Goal: Transaction & Acquisition: Purchase product/service

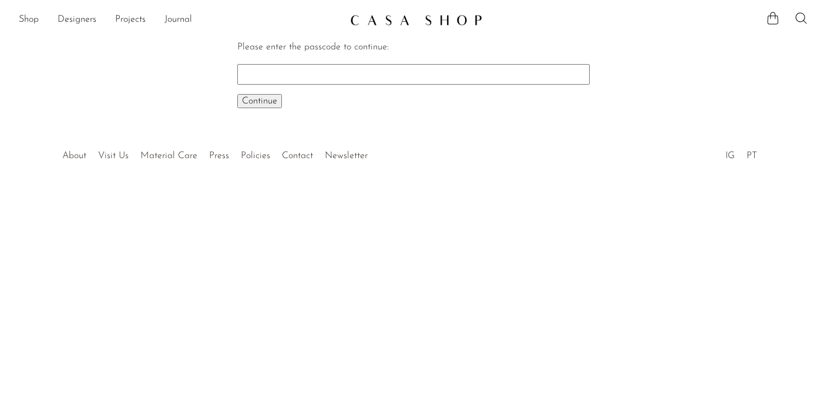
paste input "EARLY"
type input "EARLY"
click at [268, 96] on span "Continue" at bounding box center [259, 100] width 35 height 9
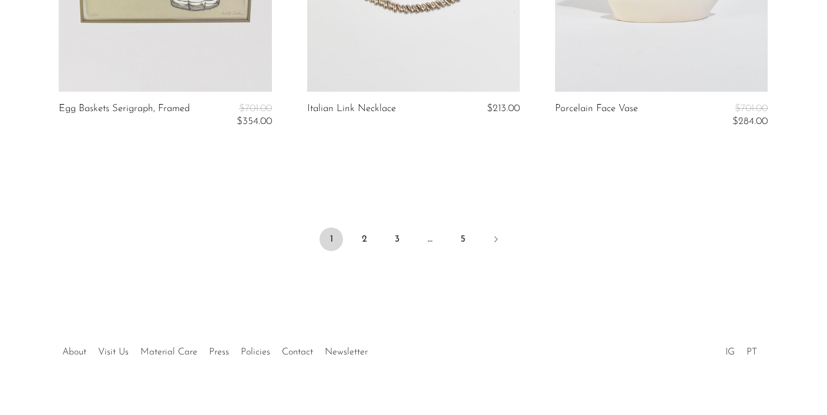
scroll to position [4266, 0]
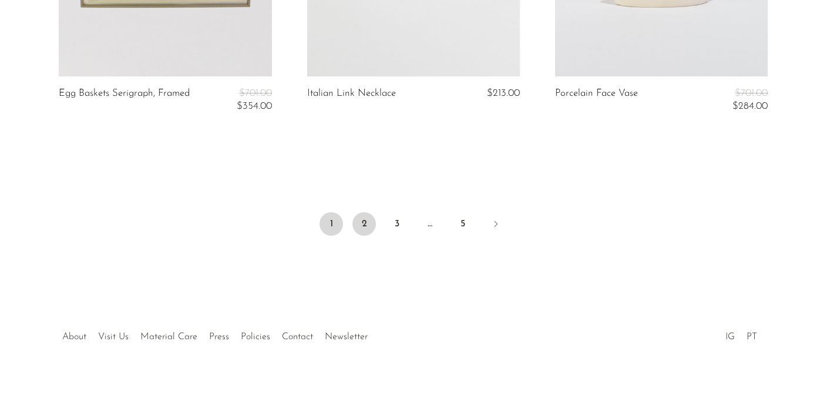
click at [359, 226] on link "2" at bounding box center [363, 223] width 23 height 23
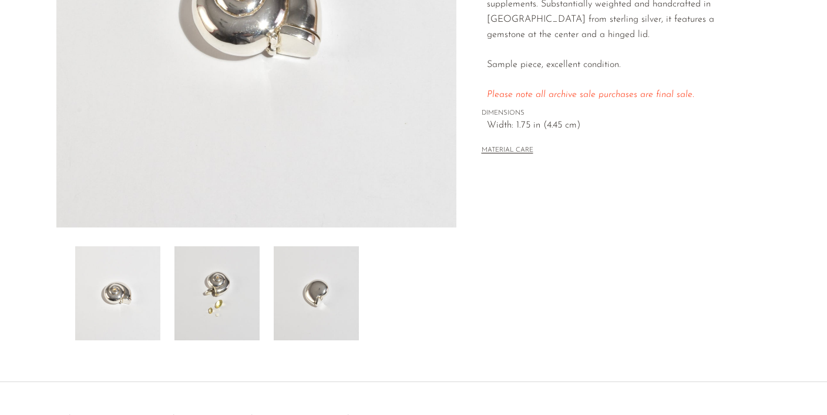
click at [250, 257] on img at bounding box center [216, 293] width 85 height 94
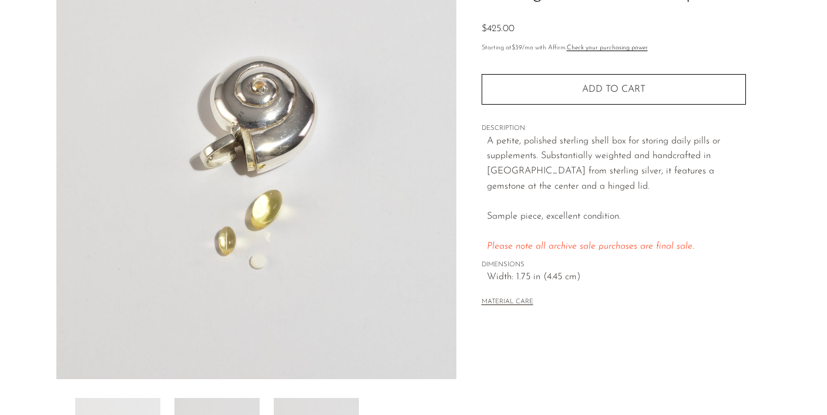
scroll to position [125, 0]
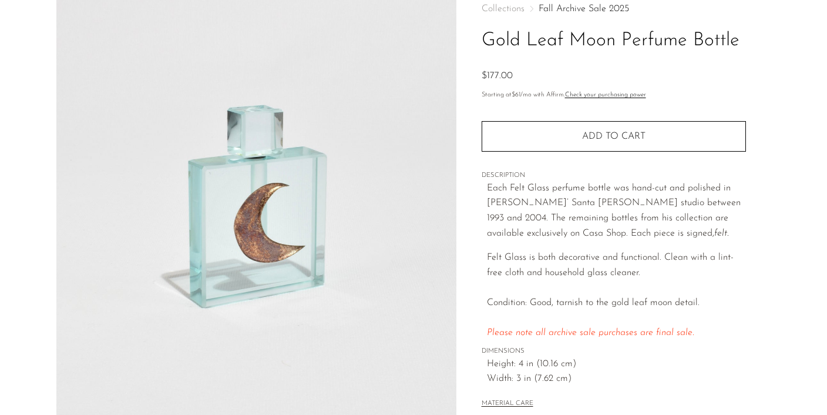
scroll to position [75, 0]
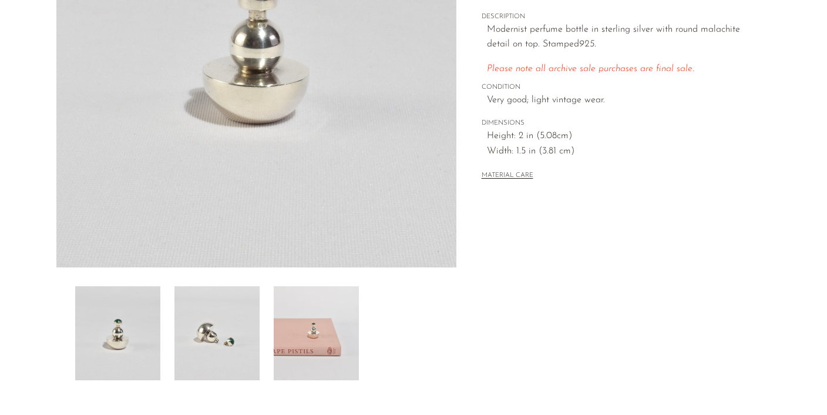
scroll to position [233, 0]
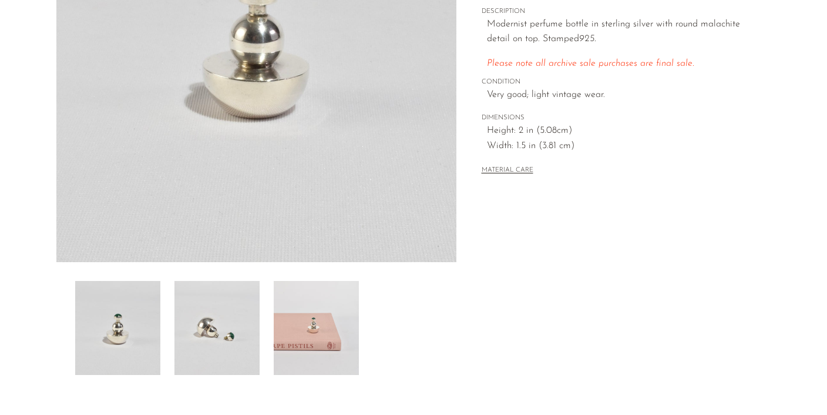
click at [225, 305] on img at bounding box center [216, 328] width 85 height 94
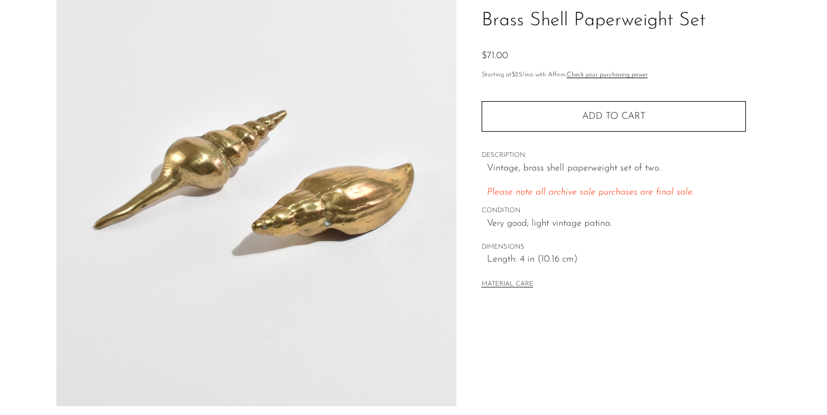
scroll to position [109, 0]
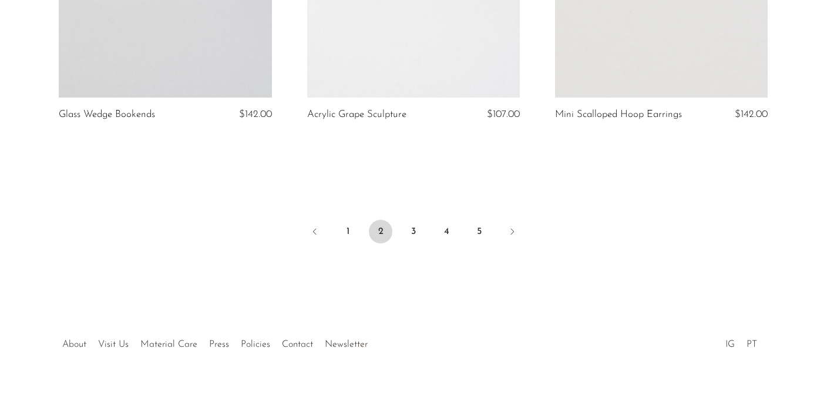
scroll to position [4239, 0]
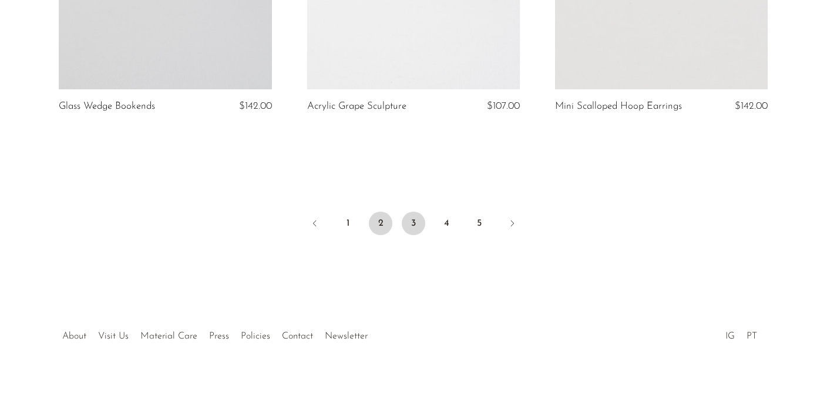
click at [411, 222] on link "3" at bounding box center [413, 222] width 23 height 23
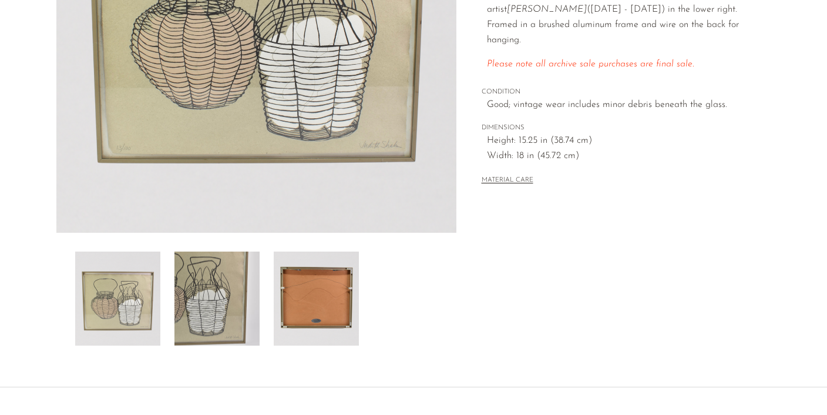
scroll to position [259, 0]
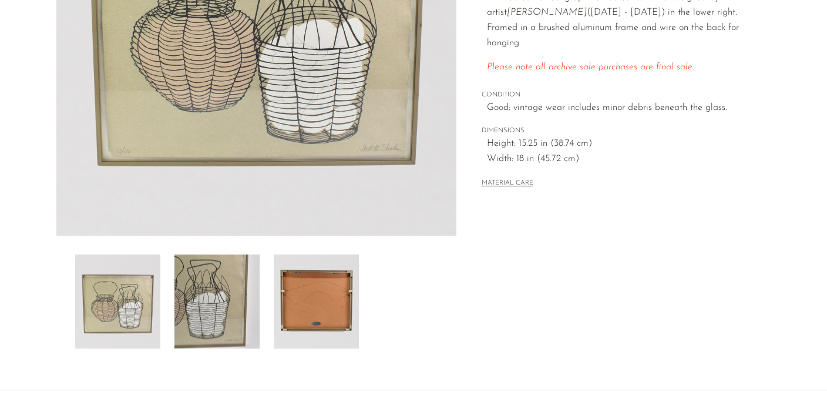
click at [216, 254] on img at bounding box center [216, 301] width 85 height 94
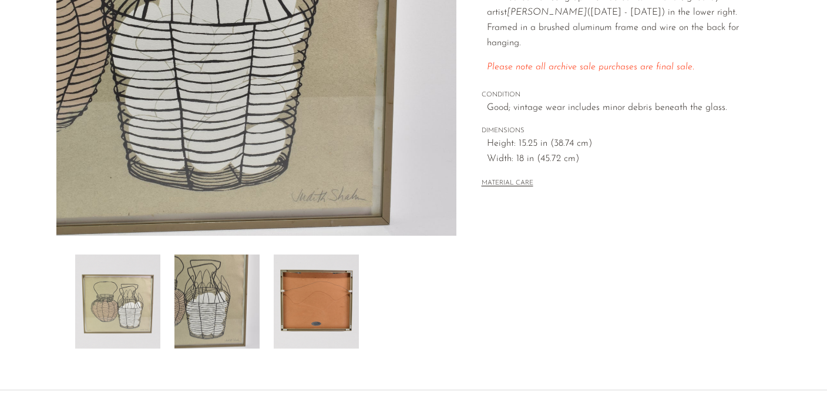
click at [302, 317] on img at bounding box center [316, 301] width 85 height 94
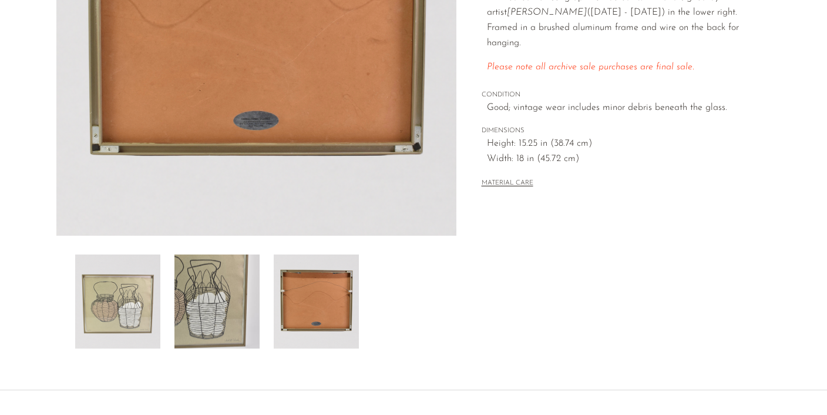
click at [230, 317] on img at bounding box center [216, 301] width 85 height 94
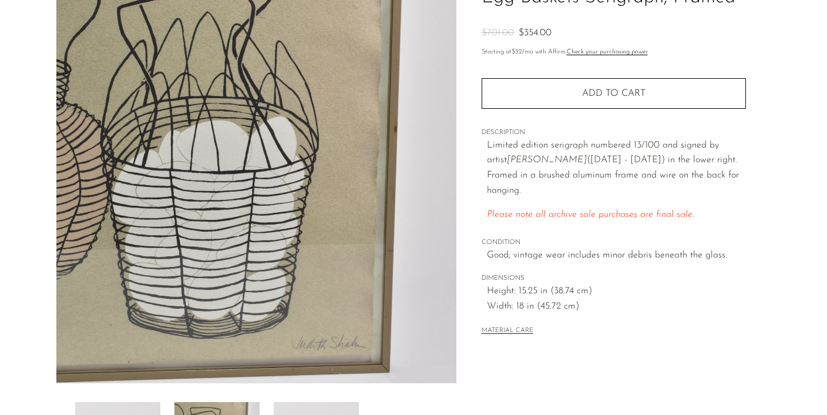
scroll to position [126, 0]
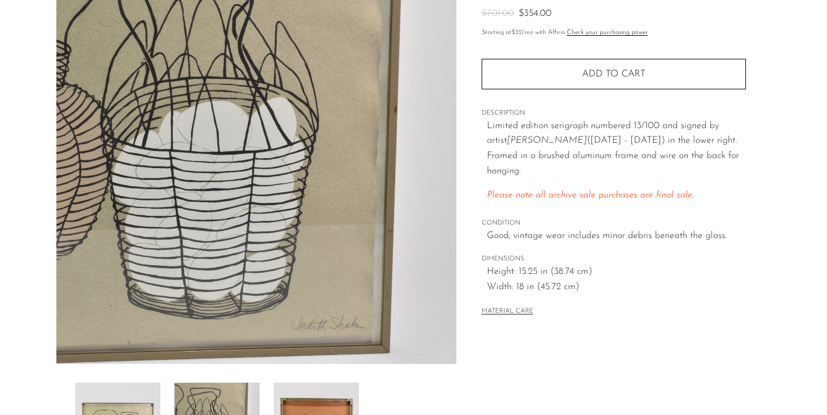
scroll to position [134, 0]
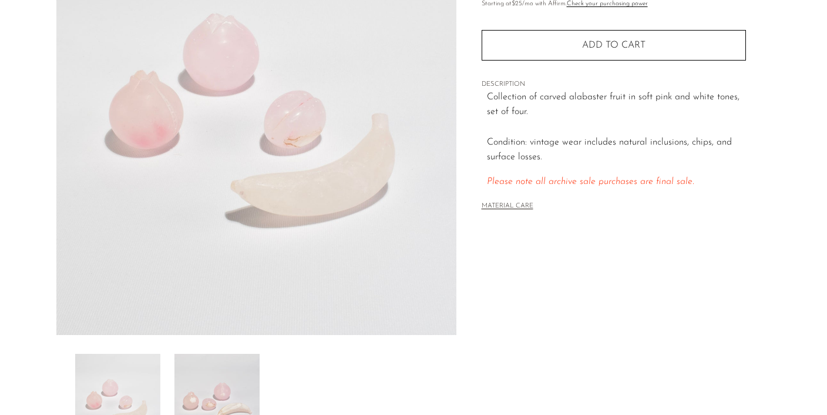
scroll to position [159, 0]
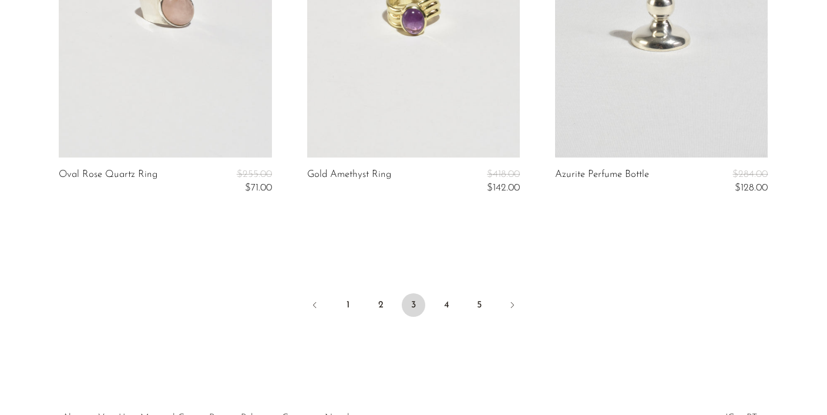
scroll to position [4254, 0]
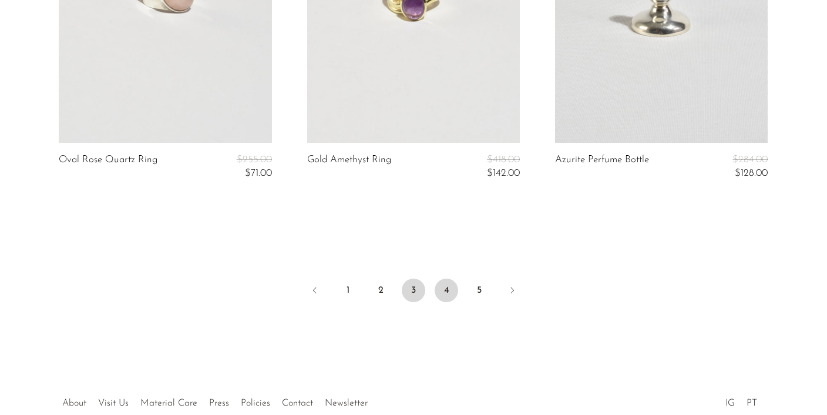
click at [453, 285] on link "4" at bounding box center [446, 289] width 23 height 23
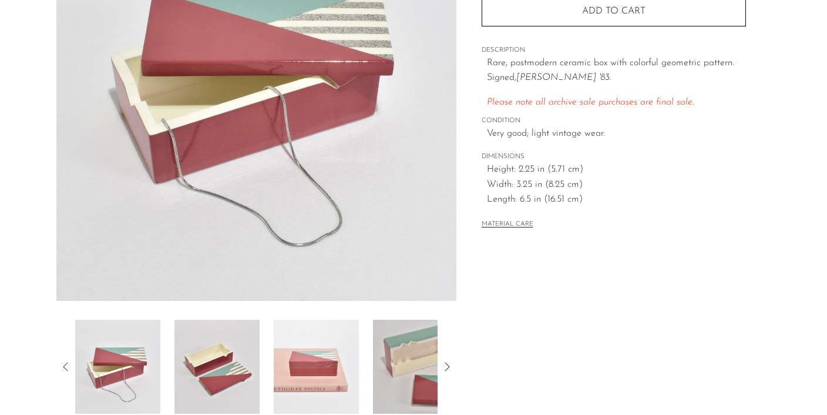
scroll to position [196, 0]
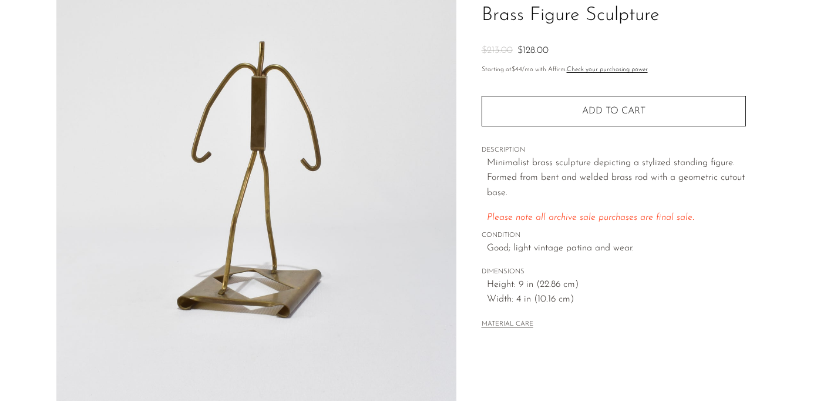
scroll to position [107, 0]
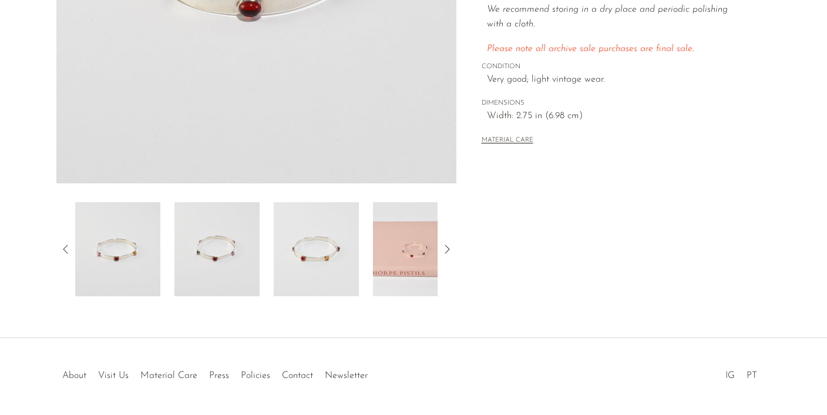
scroll to position [350, 0]
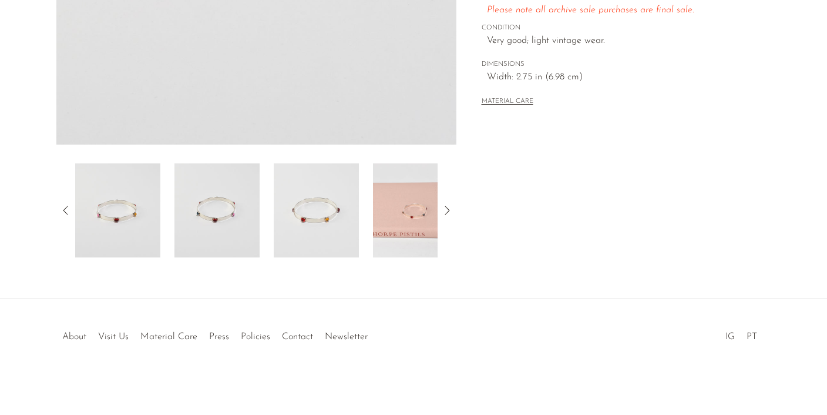
click at [312, 249] on img at bounding box center [316, 210] width 85 height 94
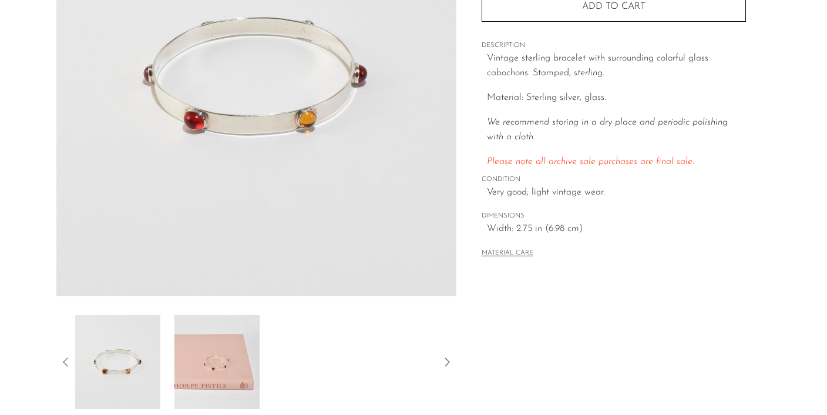
scroll to position [190, 0]
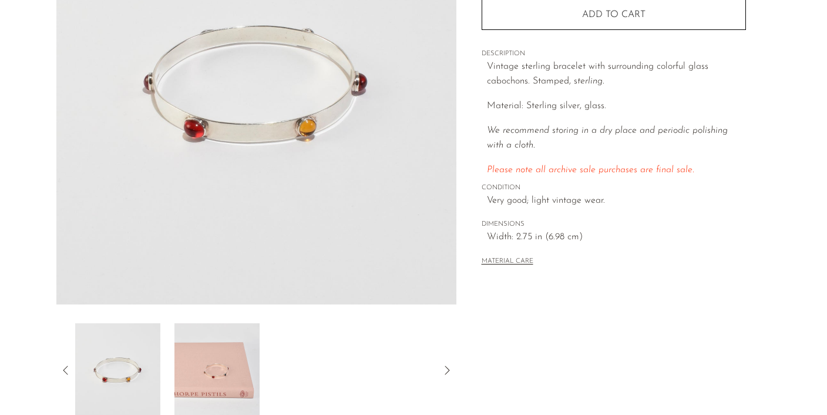
click at [116, 315] on div at bounding box center [256, 140] width 400 height 553
click at [100, 381] on img at bounding box center [117, 370] width 85 height 94
click at [58, 368] on div at bounding box center [256, 370] width 400 height 94
click at [65, 368] on icon at bounding box center [66, 370] width 14 height 14
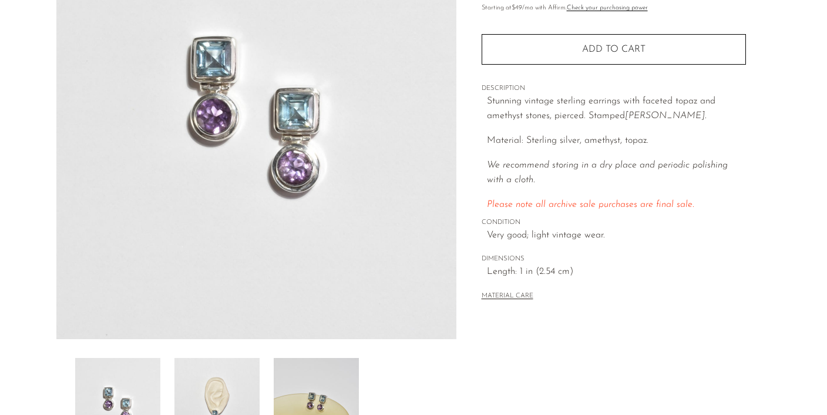
scroll to position [189, 0]
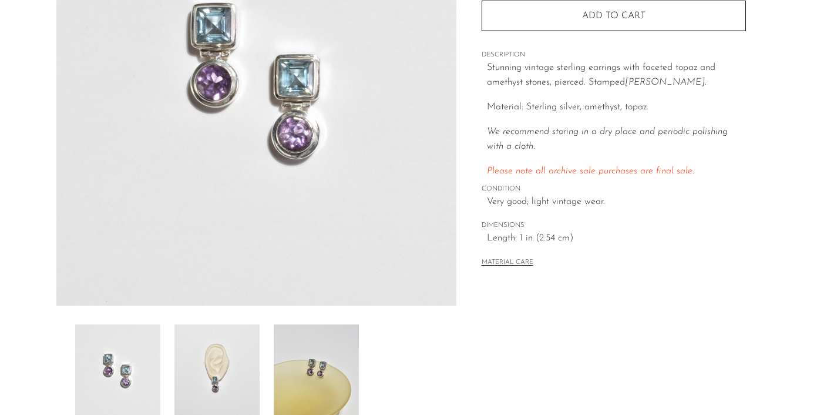
click at [283, 382] on img at bounding box center [316, 371] width 85 height 94
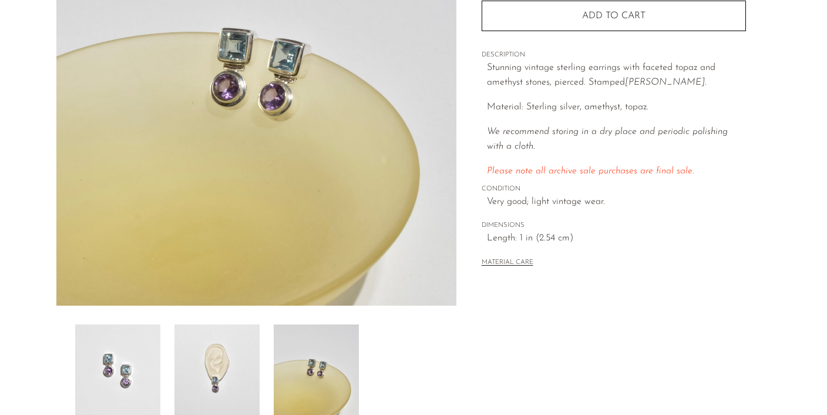
click at [232, 382] on img at bounding box center [216, 371] width 85 height 94
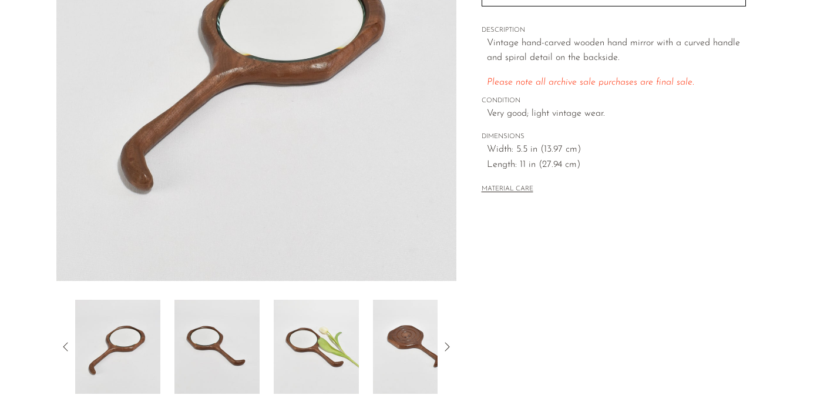
click at [298, 328] on img at bounding box center [316, 346] width 85 height 94
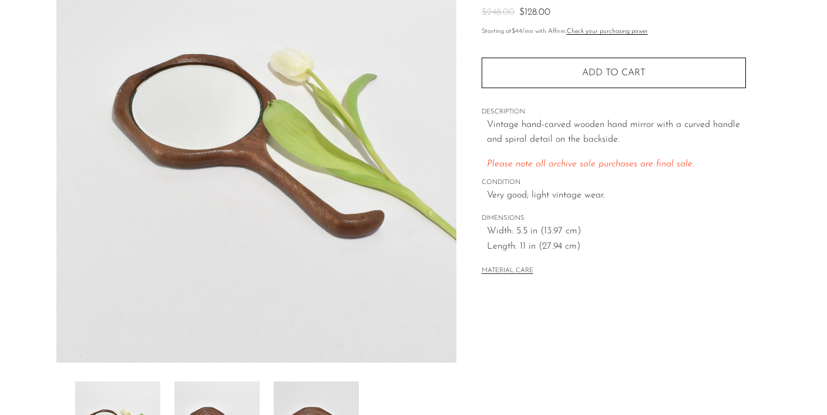
scroll to position [206, 0]
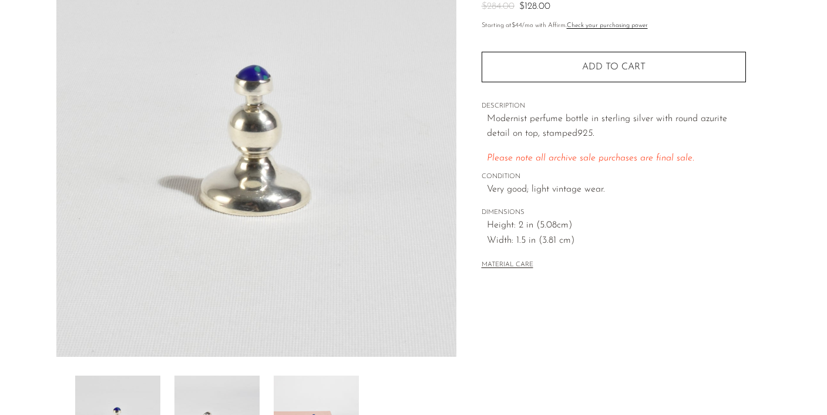
scroll to position [167, 0]
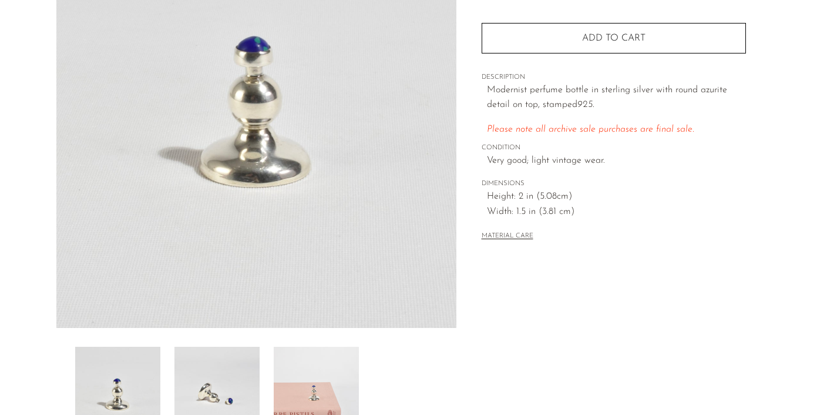
click at [313, 368] on img at bounding box center [316, 393] width 85 height 94
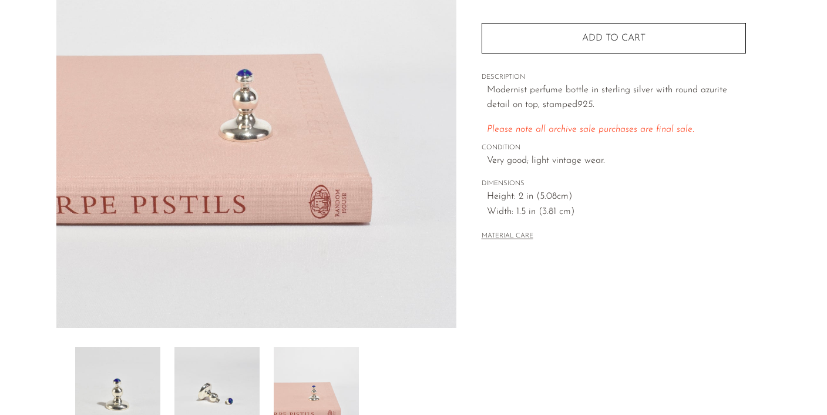
click at [222, 382] on img at bounding box center [216, 393] width 85 height 94
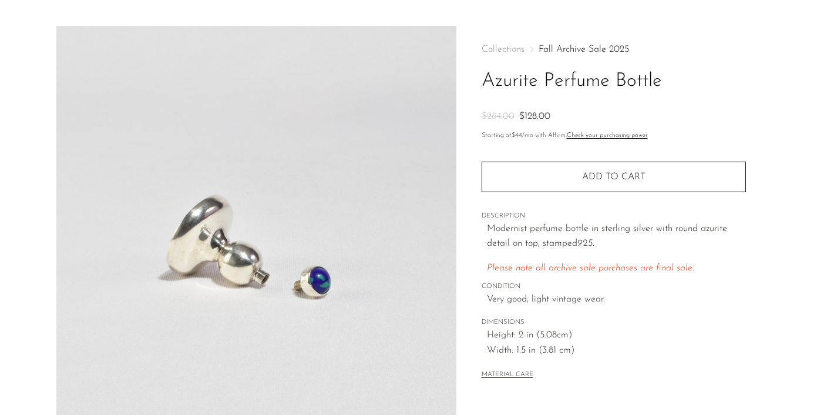
scroll to position [12, 0]
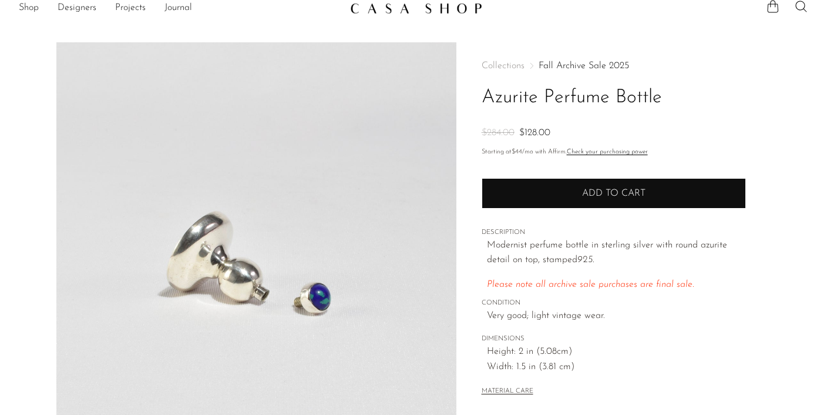
click at [514, 193] on button "Add to cart" at bounding box center [614, 193] width 264 height 31
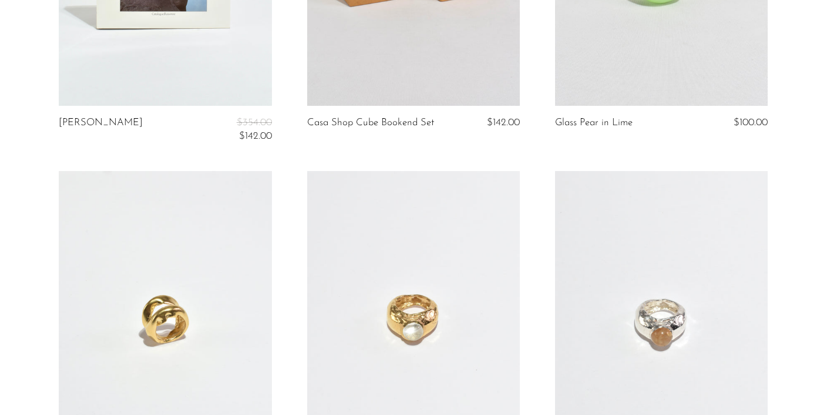
scroll to position [4195, 0]
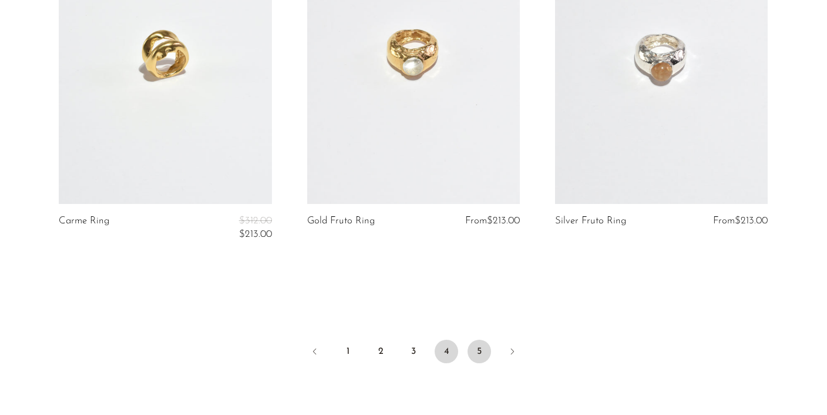
click at [474, 341] on link "5" at bounding box center [478, 350] width 23 height 23
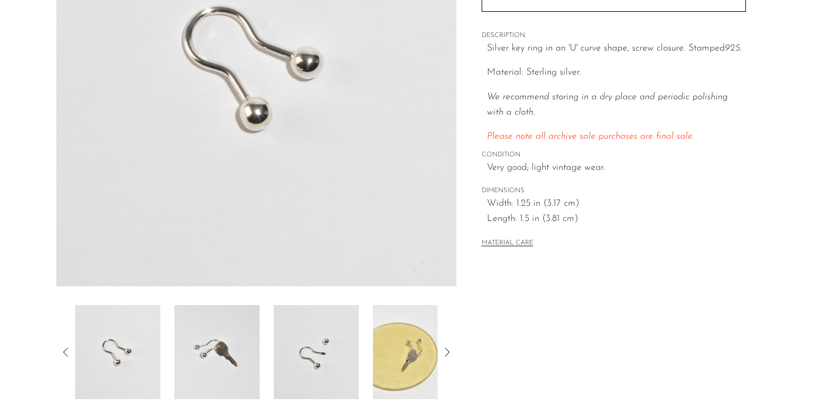
scroll to position [218, 0]
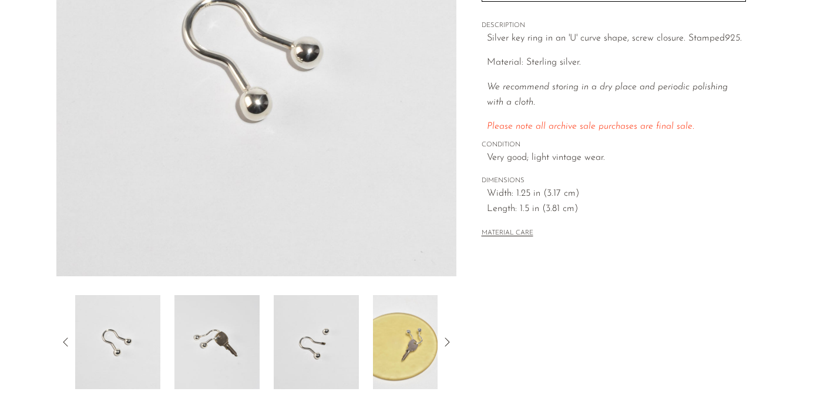
click at [319, 331] on img at bounding box center [316, 342] width 85 height 94
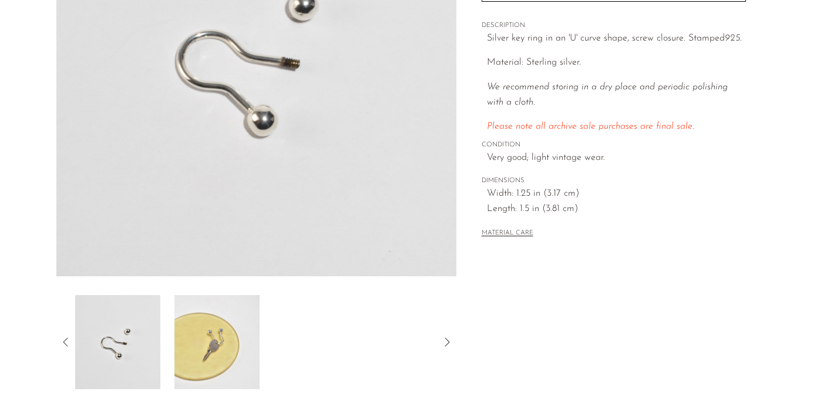
click at [204, 342] on img at bounding box center [216, 342] width 85 height 94
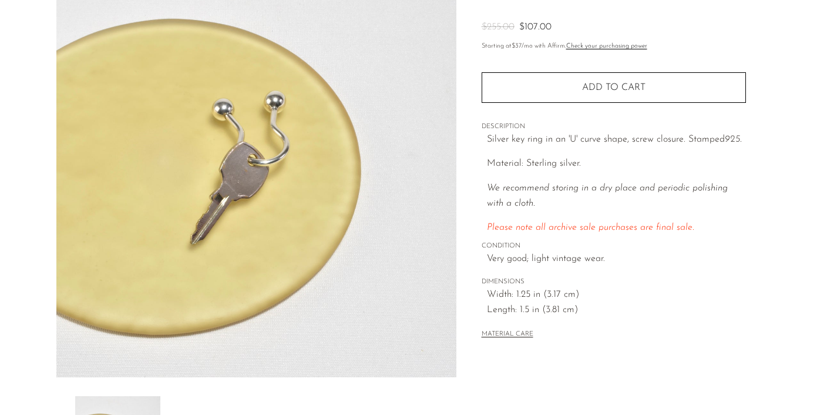
scroll to position [90, 0]
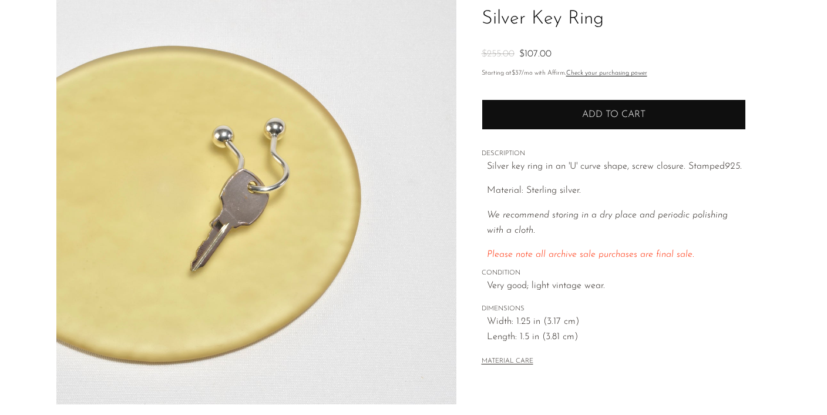
click at [582, 115] on span "Add to cart" at bounding box center [613, 114] width 63 height 11
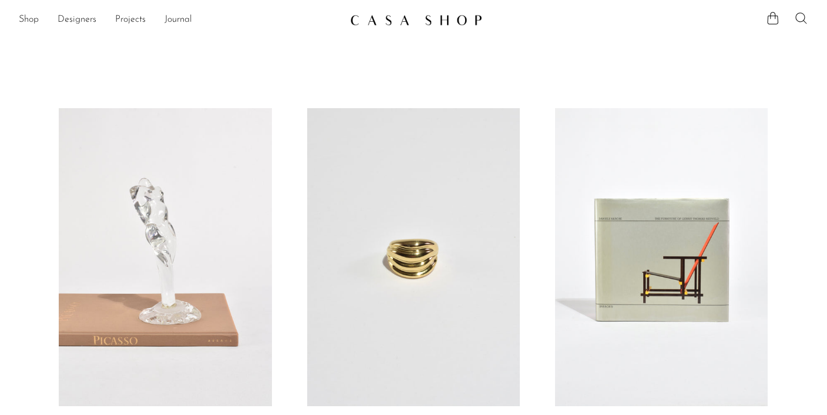
click at [803, 23] on icon at bounding box center [801, 18] width 14 height 14
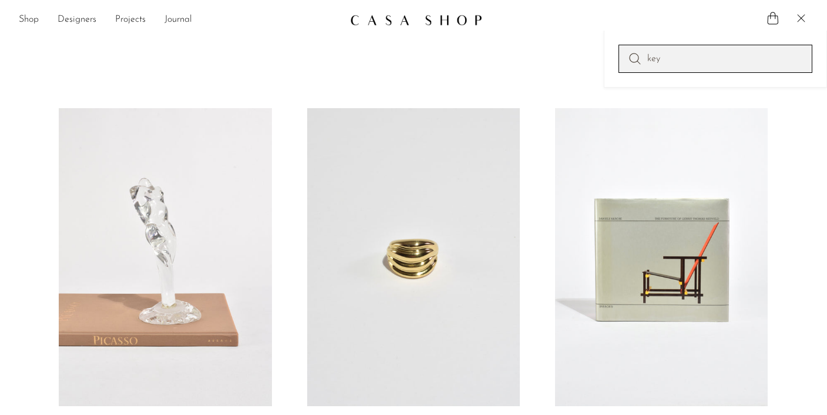
type input "key"
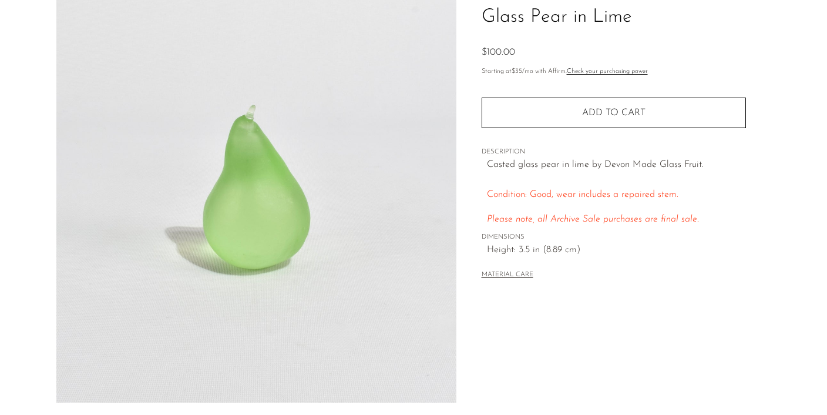
scroll to position [91, 0]
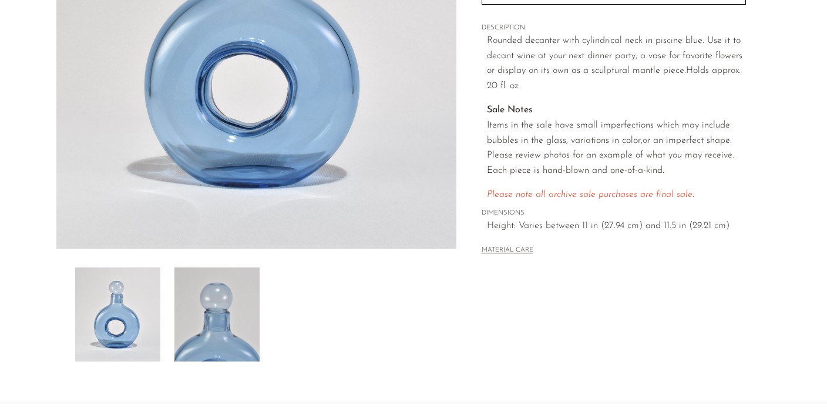
click at [203, 332] on img at bounding box center [216, 314] width 85 height 94
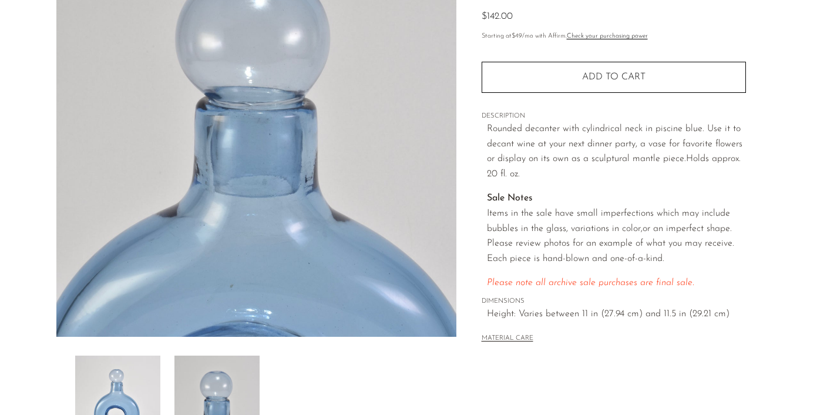
scroll to position [159, 0]
click at [123, 371] on img at bounding box center [117, 401] width 85 height 94
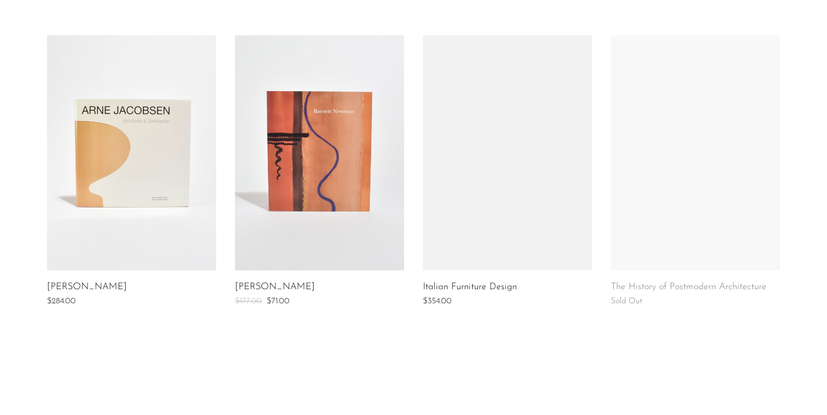
scroll to position [883, 0]
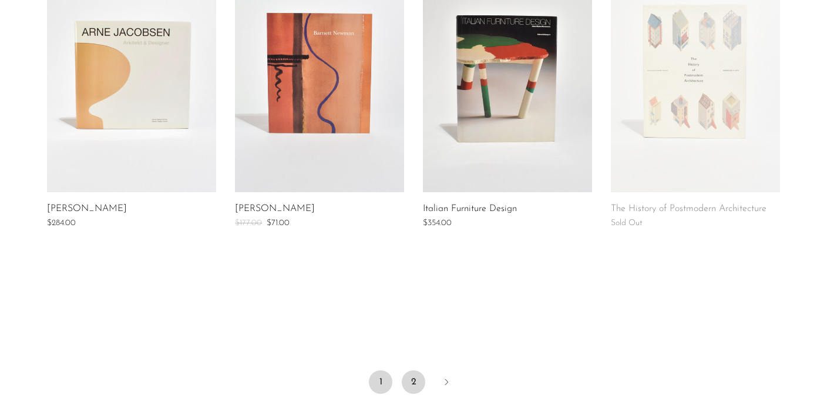
click at [409, 385] on link "2" at bounding box center [413, 381] width 23 height 23
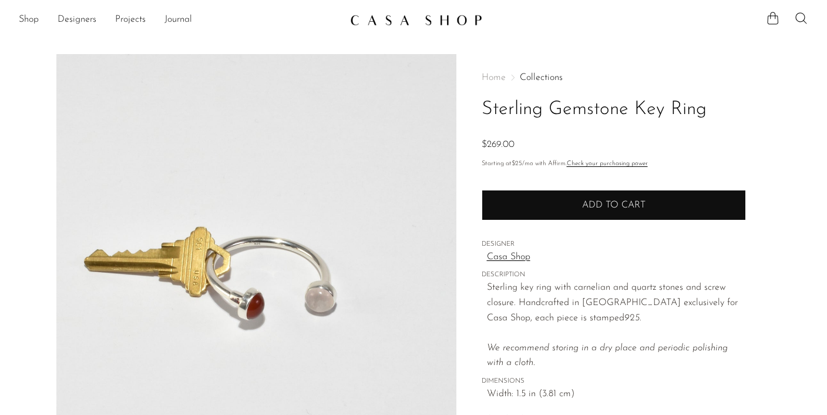
click at [527, 212] on button "Add to cart" at bounding box center [614, 205] width 264 height 31
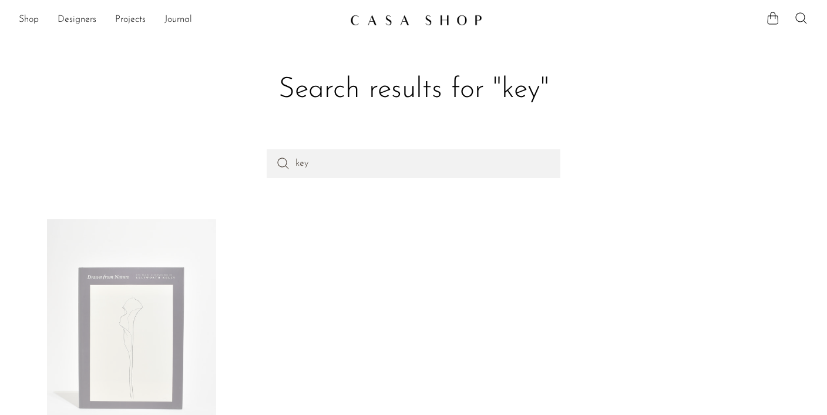
click at [420, 183] on div "key" at bounding box center [414, 183] width 752 height 69
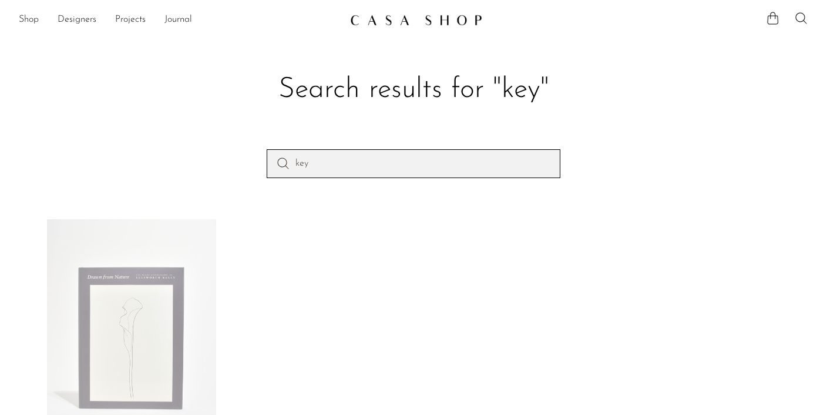
click at [420, 173] on input "key" at bounding box center [414, 163] width 294 height 28
type input "frame"
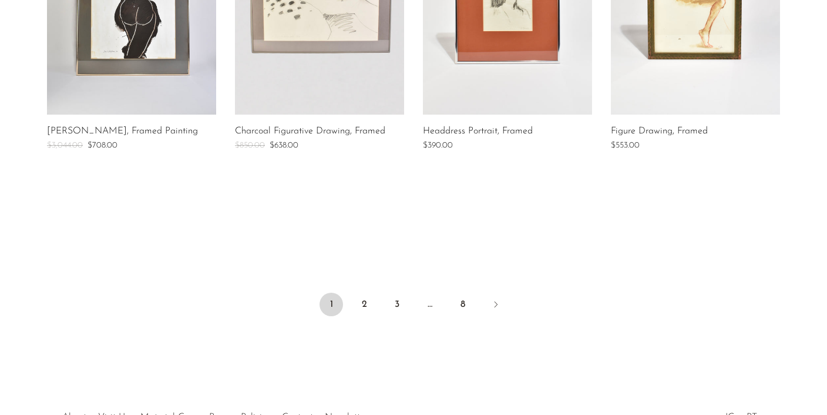
scroll to position [1041, 0]
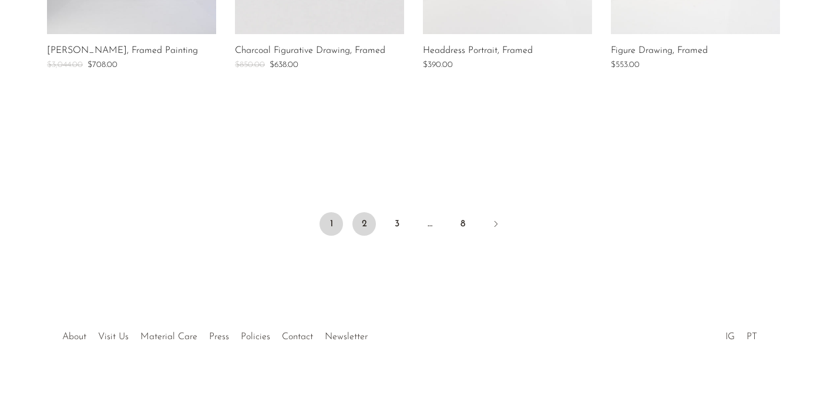
click at [366, 220] on link "2" at bounding box center [363, 223] width 23 height 23
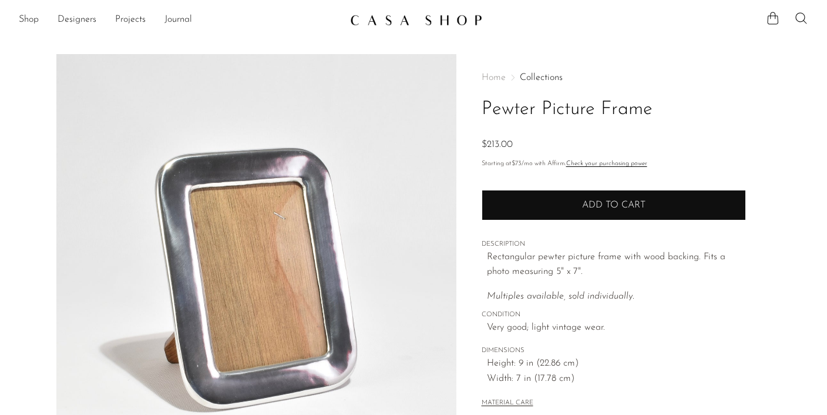
click at [564, 195] on button "Add to cart" at bounding box center [614, 205] width 264 height 31
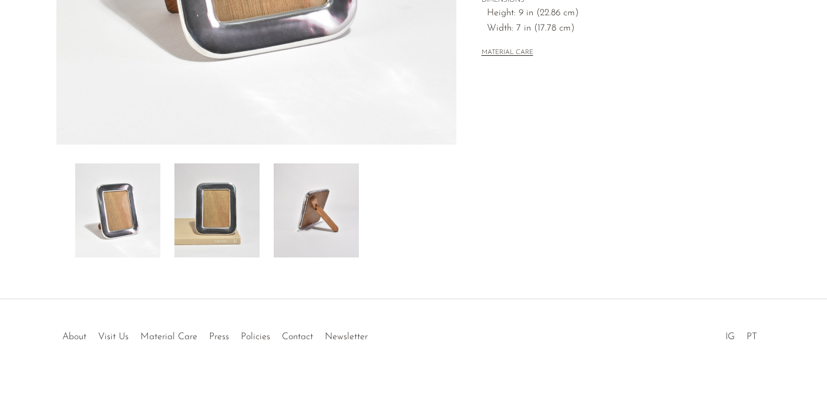
click at [331, 218] on img at bounding box center [316, 210] width 85 height 94
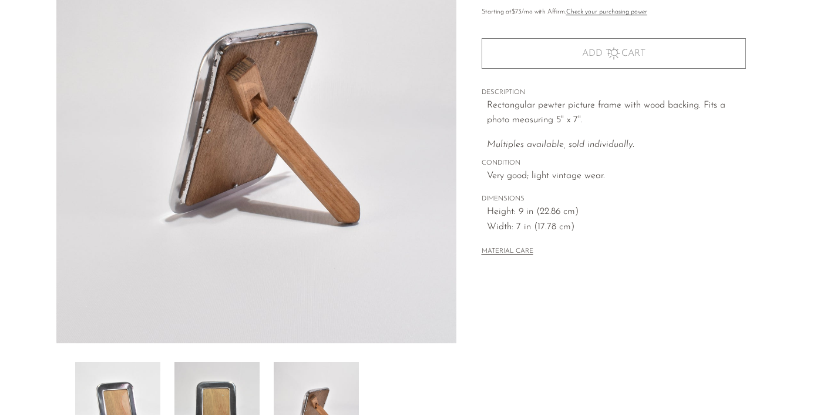
scroll to position [150, 0]
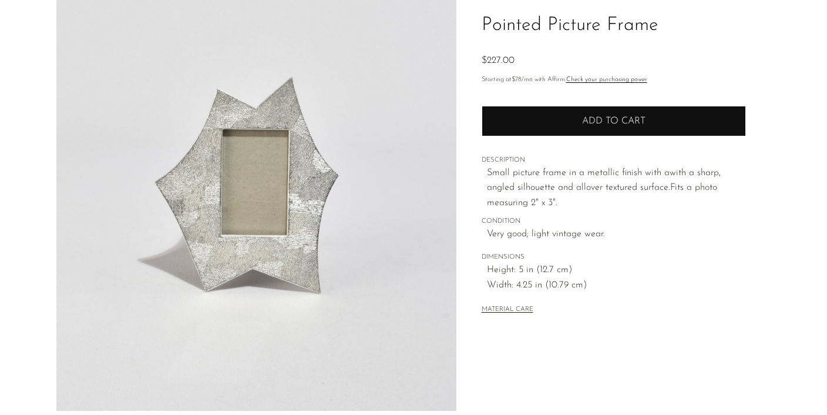
scroll to position [96, 0]
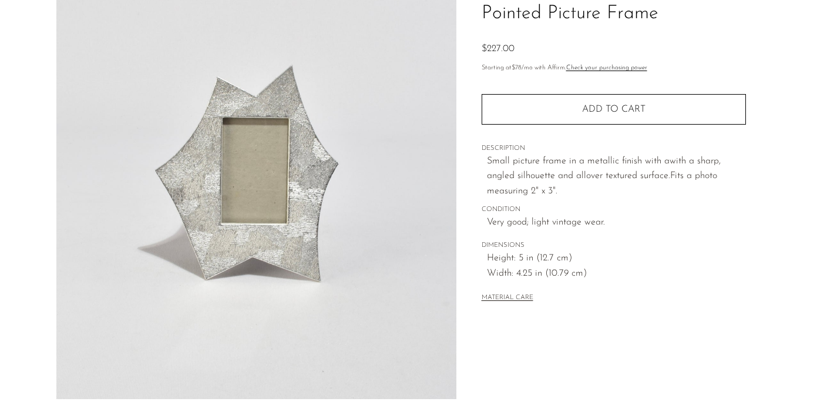
click at [514, 295] on button "MATERIAL CARE" at bounding box center [508, 298] width 52 height 9
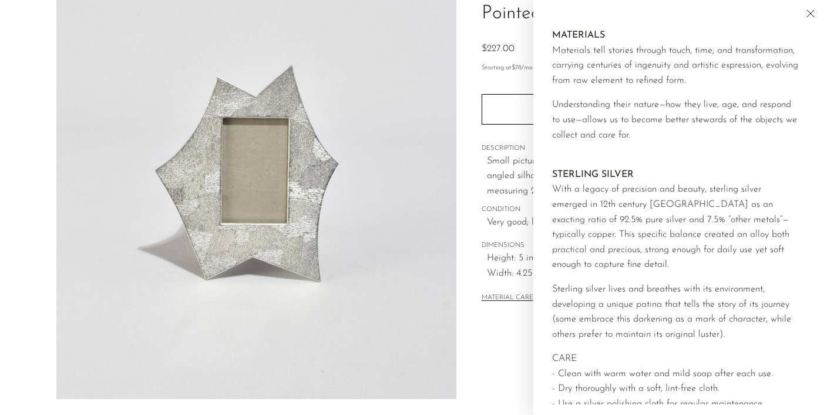
click at [508, 295] on button "MATERIAL CARE" at bounding box center [508, 298] width 52 height 9
click at [500, 328] on div "Home Collections Pointed Picture Frame $227.00 Starting at $78 /mo with Affirm.…" at bounding box center [613, 234] width 314 height 553
click at [811, 8] on icon "Close" at bounding box center [810, 13] width 14 height 14
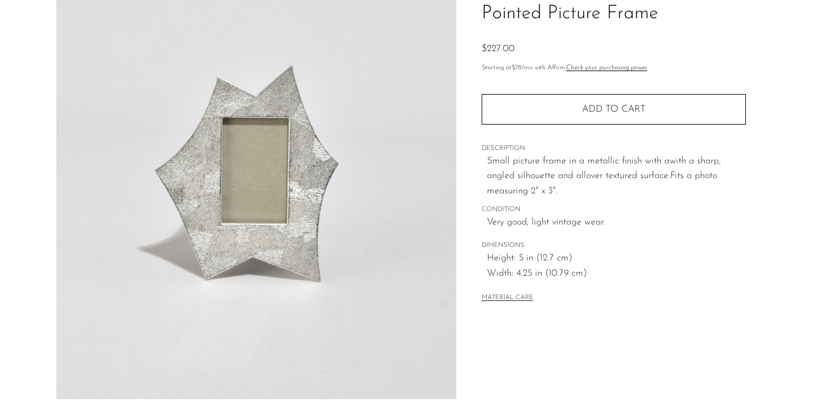
scroll to position [350, 0]
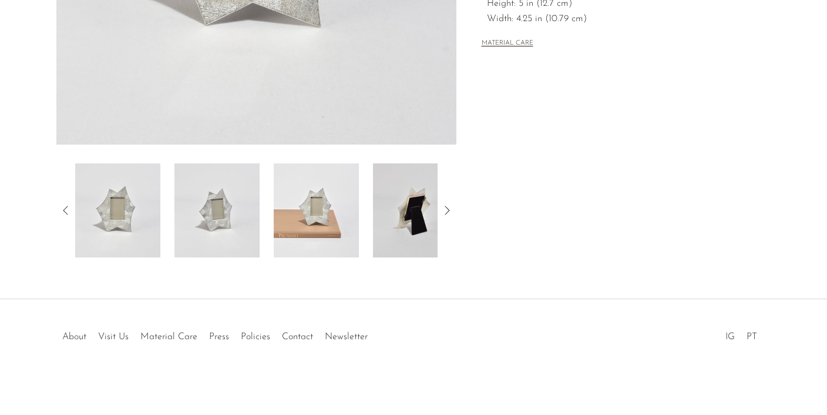
click at [350, 228] on img at bounding box center [316, 210] width 85 height 94
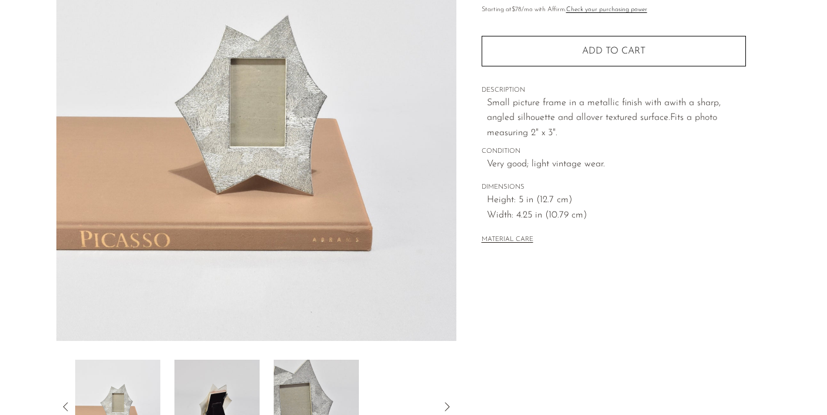
scroll to position [0, 0]
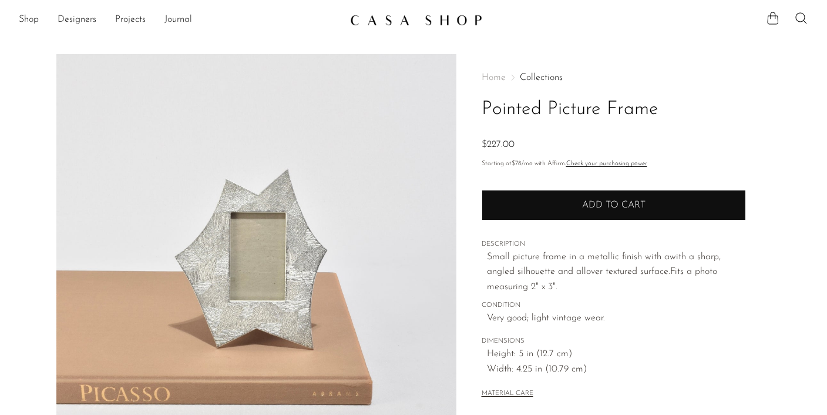
click at [537, 214] on button "Add to cart" at bounding box center [614, 205] width 264 height 31
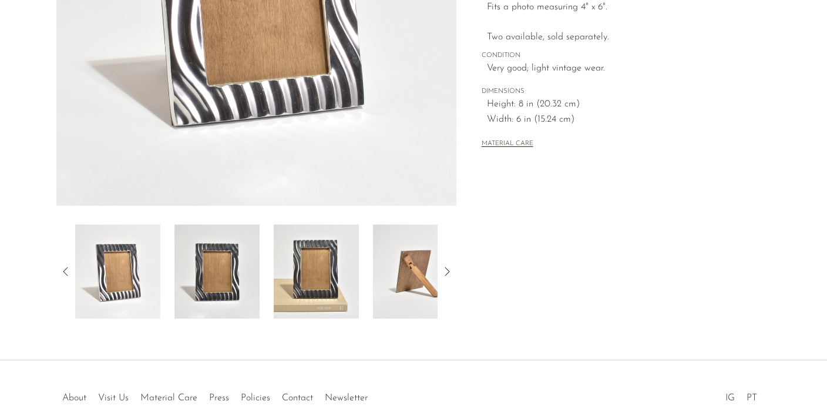
click at [333, 299] on img at bounding box center [316, 271] width 85 height 94
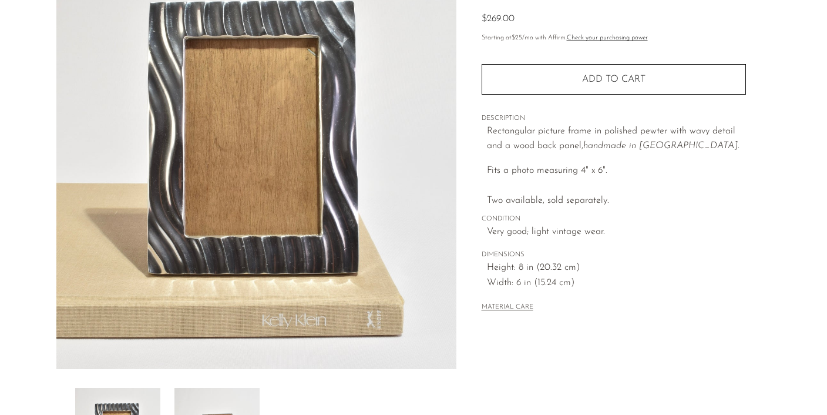
scroll to position [128, 0]
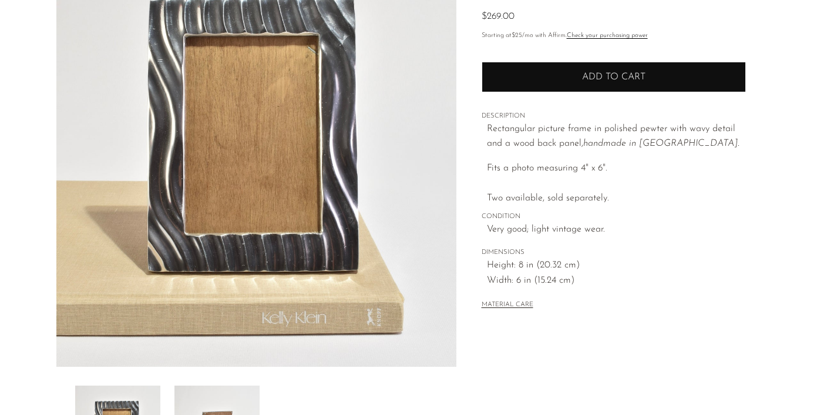
click at [560, 78] on button "Add to cart" at bounding box center [614, 77] width 264 height 31
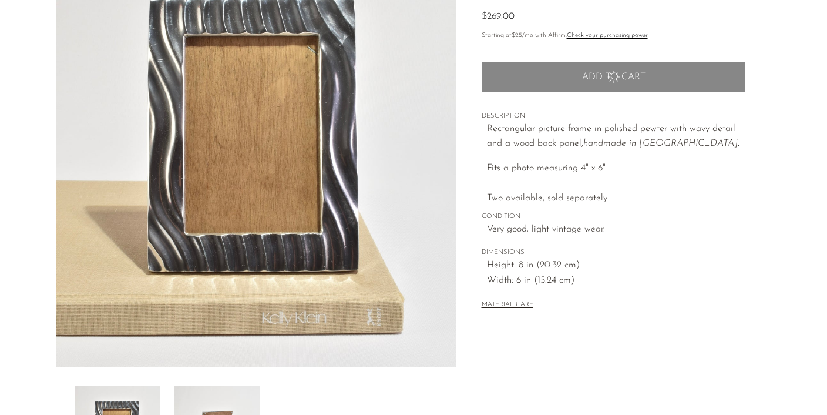
scroll to position [0, 0]
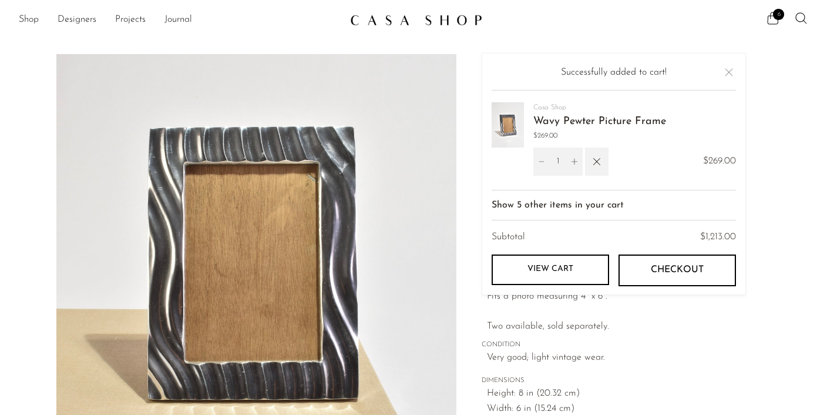
click at [562, 270] on link "View cart" at bounding box center [550, 269] width 117 height 31
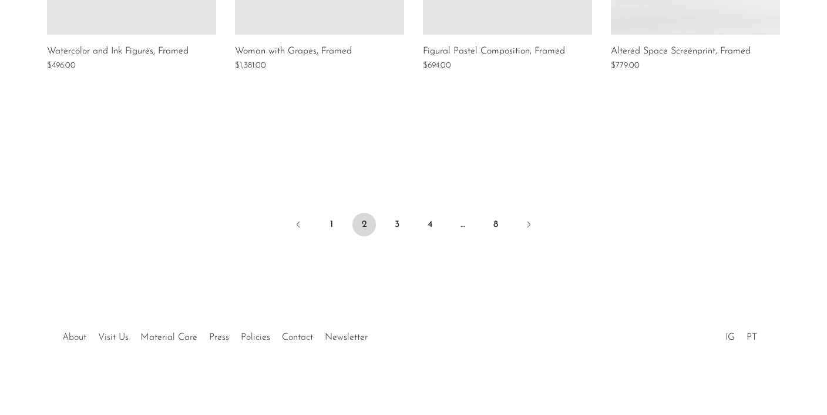
scroll to position [1041, 0]
click at [407, 231] on li "3" at bounding box center [396, 225] width 23 height 26
click at [402, 220] on link "3" at bounding box center [396, 223] width 23 height 23
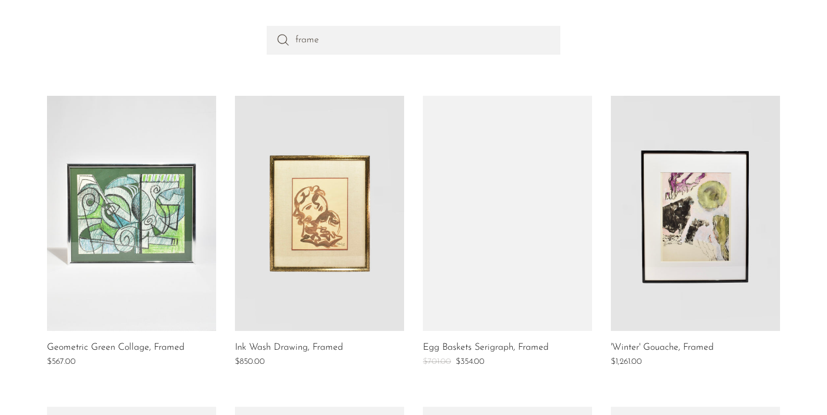
scroll to position [126, 0]
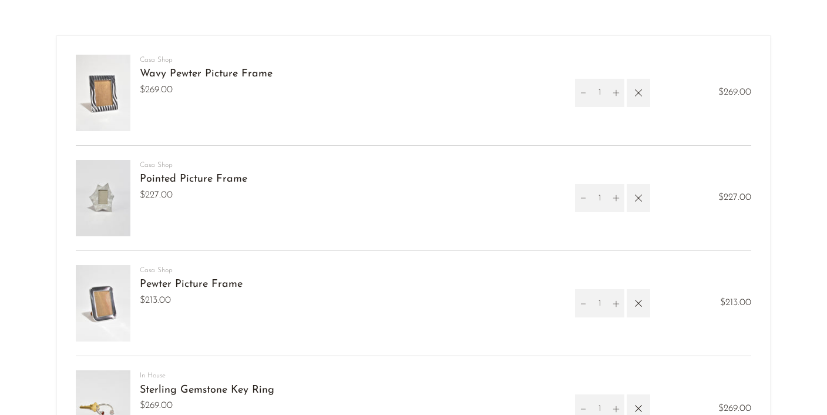
scroll to position [56, 0]
click at [635, 96] on icon "button" at bounding box center [638, 92] width 13 height 13
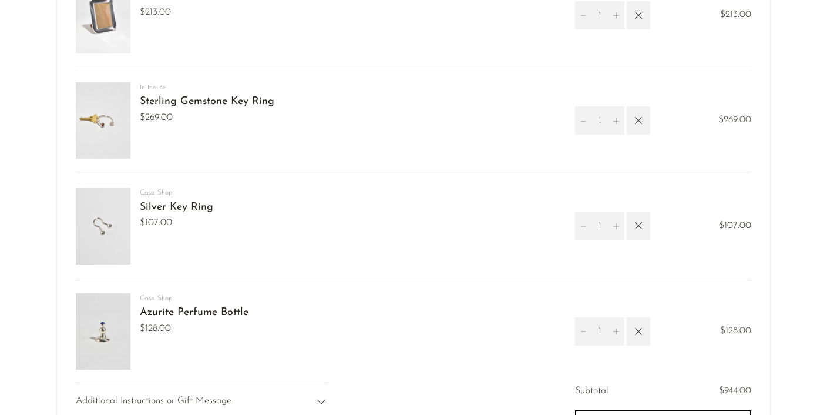
scroll to position [233, 0]
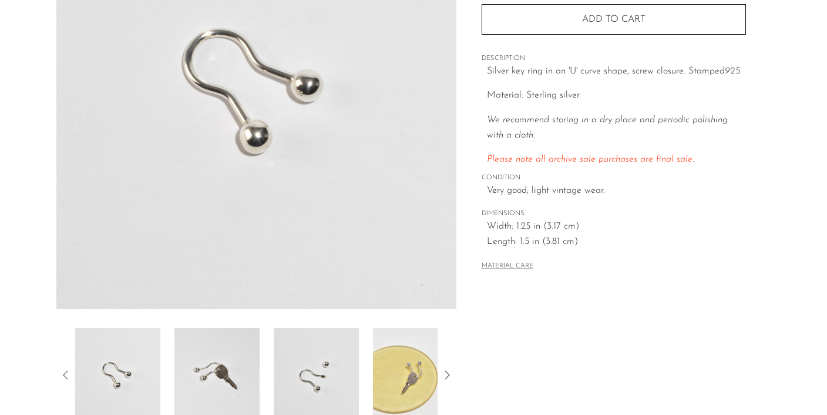
scroll to position [190, 0]
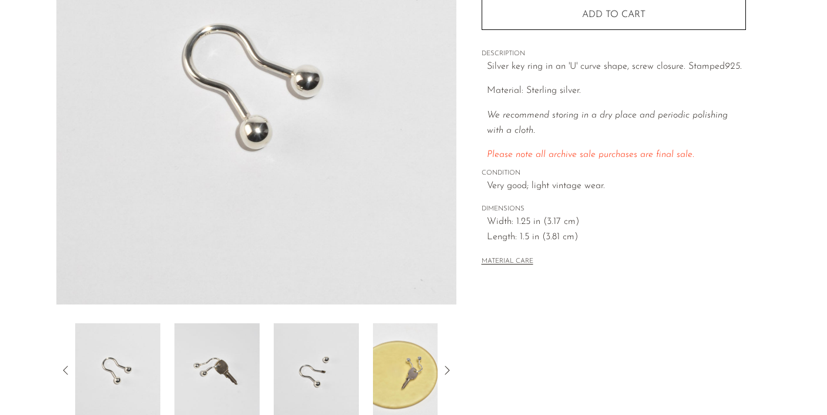
click at [383, 398] on img at bounding box center [415, 370] width 85 height 94
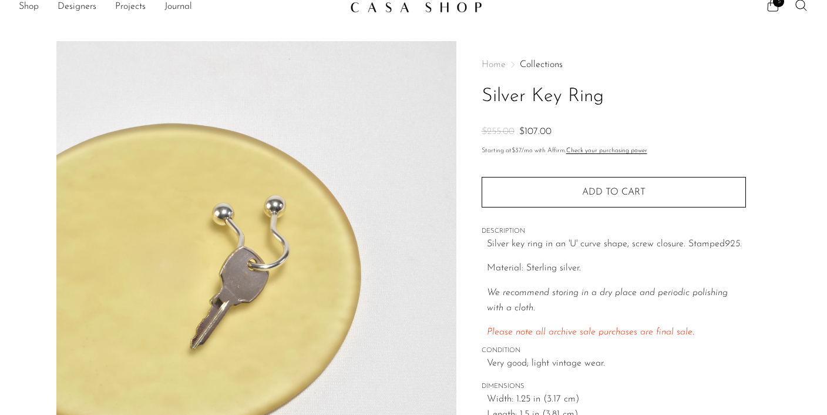
scroll to position [0, 0]
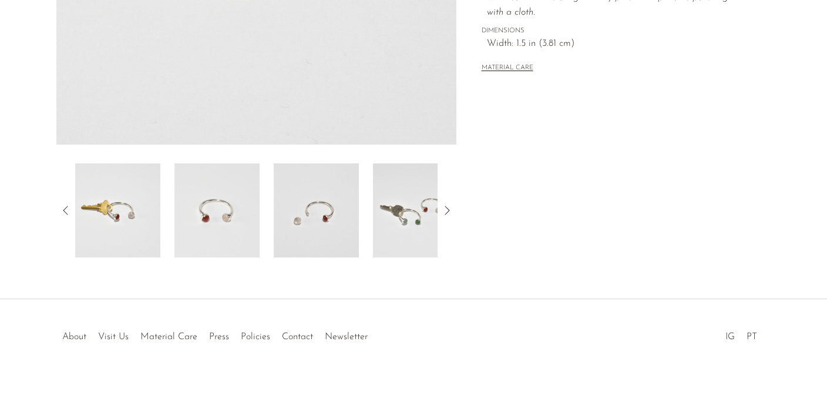
click at [420, 197] on img at bounding box center [415, 210] width 85 height 94
